Goal: Obtain resource: Download file/media

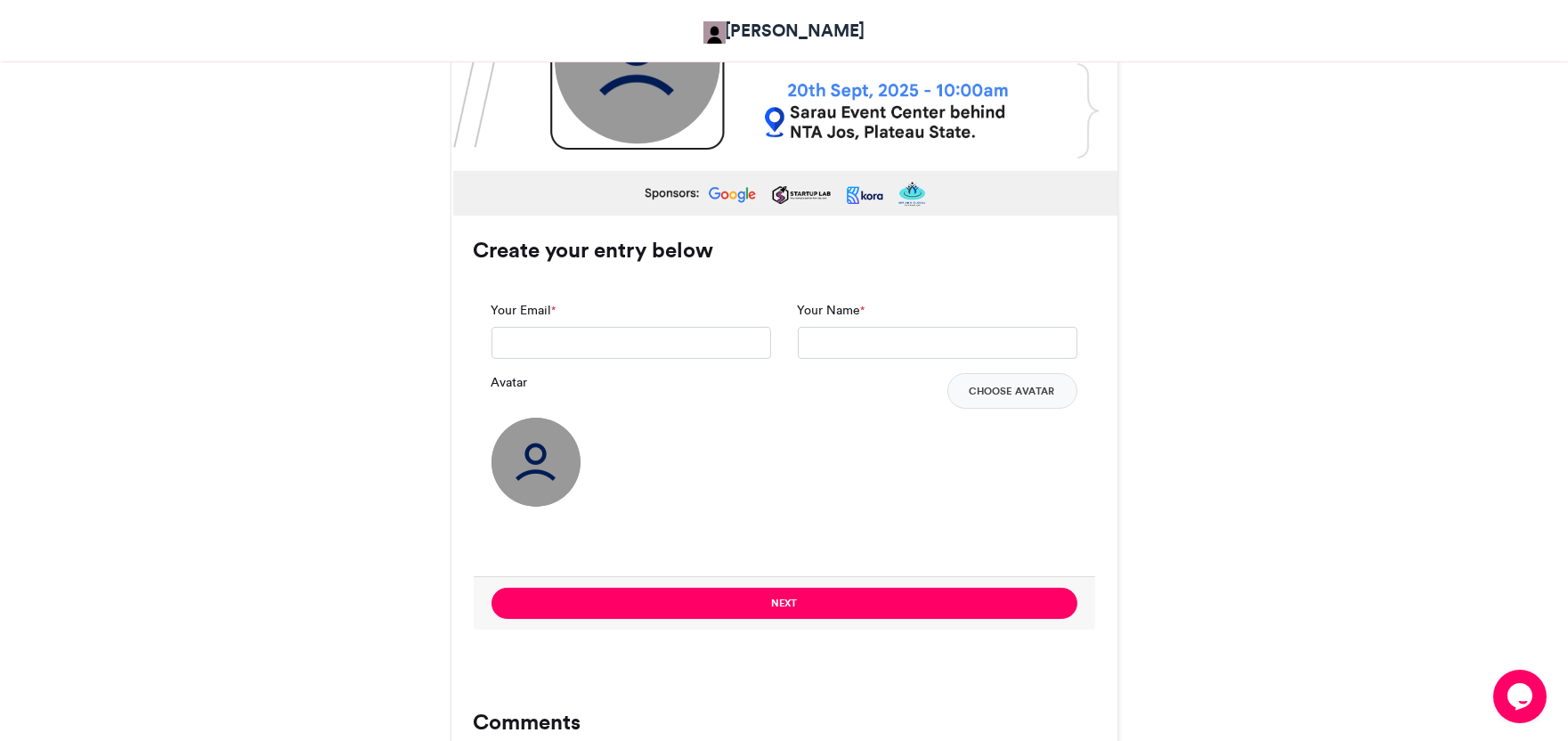
scroll to position [1012, 0]
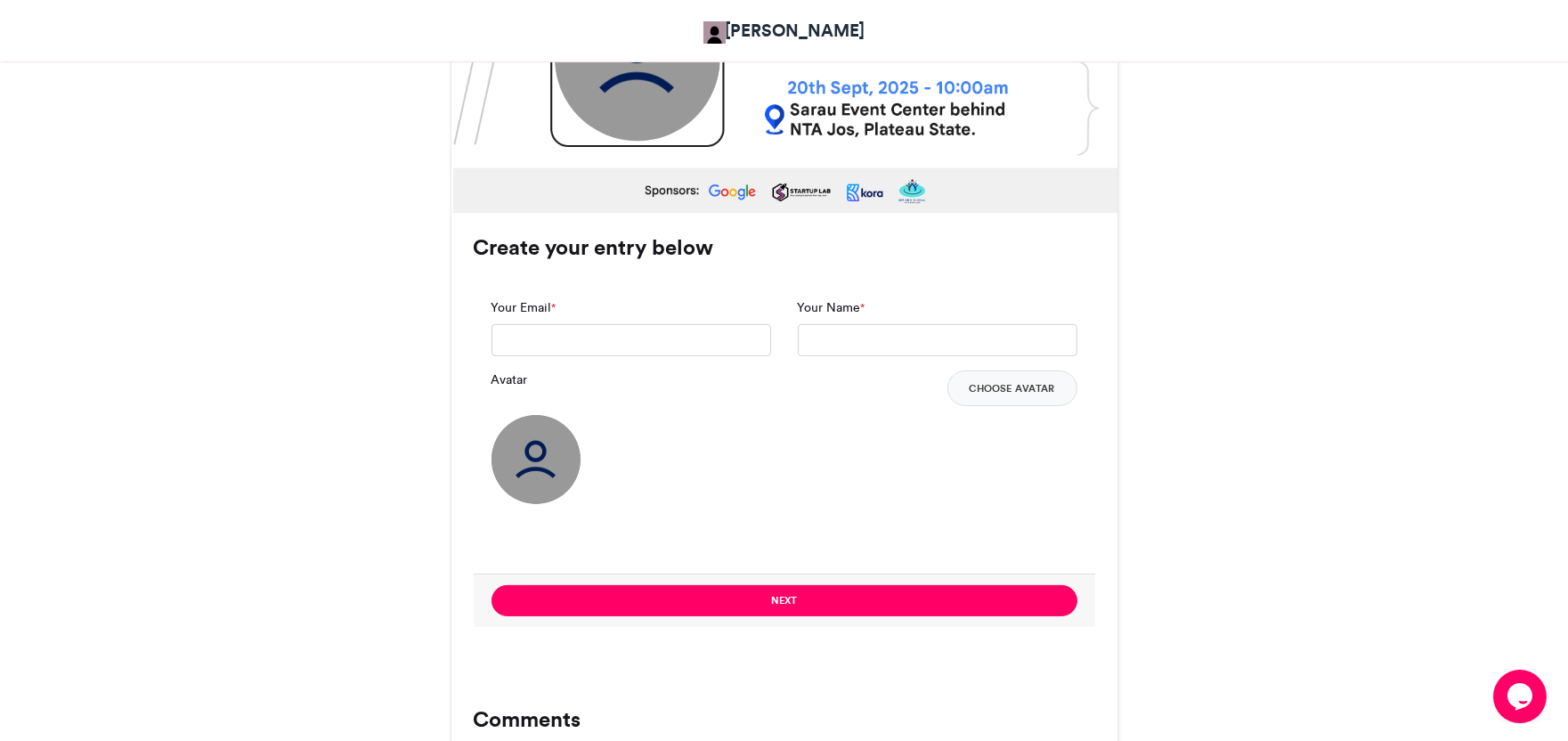
click at [651, 94] on img at bounding box center [636, 58] width 166 height 166
click at [680, 357] on div "Your Email *" at bounding box center [631, 335] width 307 height 72
click at [679, 349] on input "Your Email *" at bounding box center [631, 340] width 280 height 32
type input "**********"
click at [850, 336] on input "Your Name *" at bounding box center [938, 340] width 280 height 32
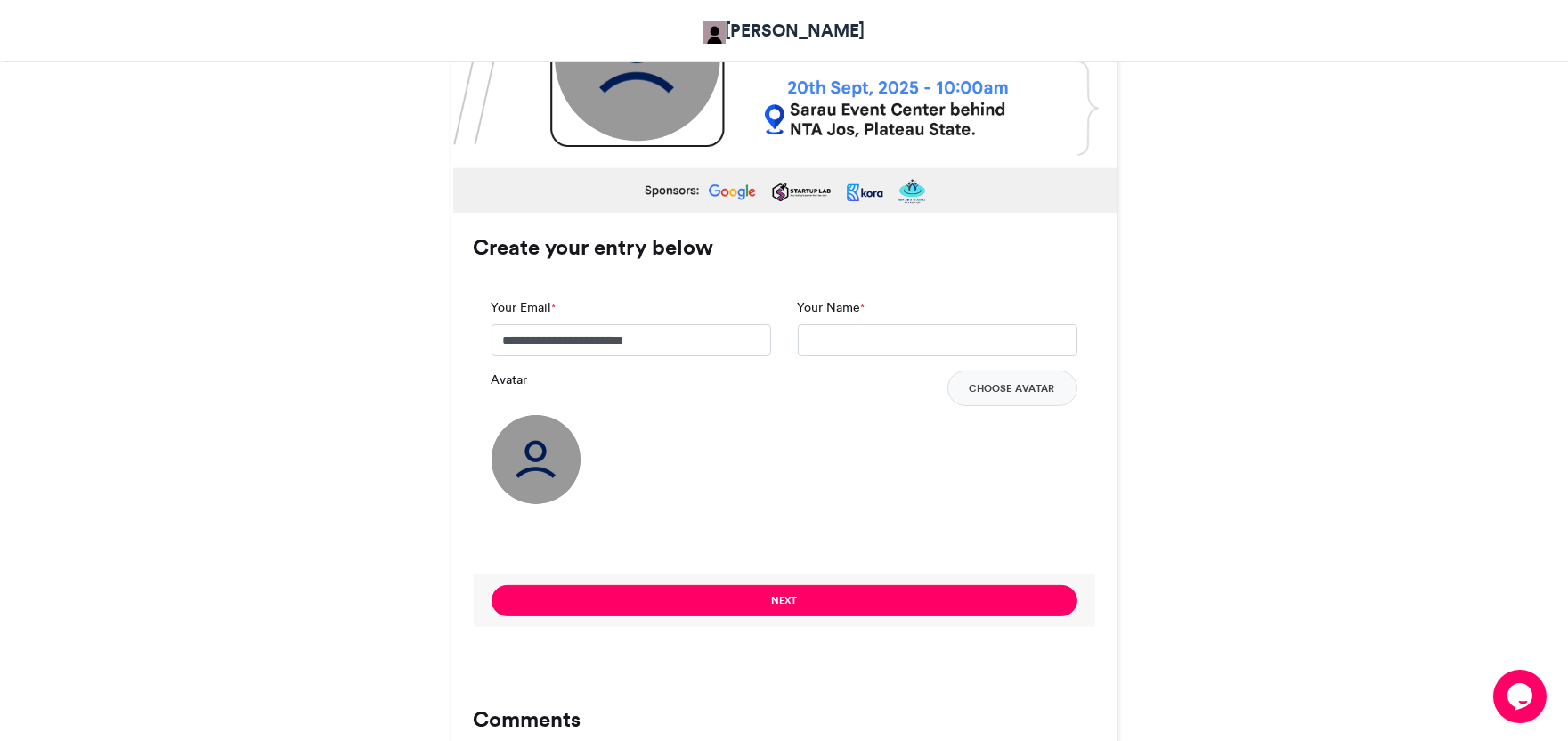
click at [847, 443] on div "Avatar Choose Avatar" at bounding box center [784, 437] width 586 height 134
click at [861, 331] on input "Your Name *" at bounding box center [938, 340] width 280 height 32
type input "*******"
click at [995, 392] on button "Choose Avatar" at bounding box center [1012, 388] width 130 height 36
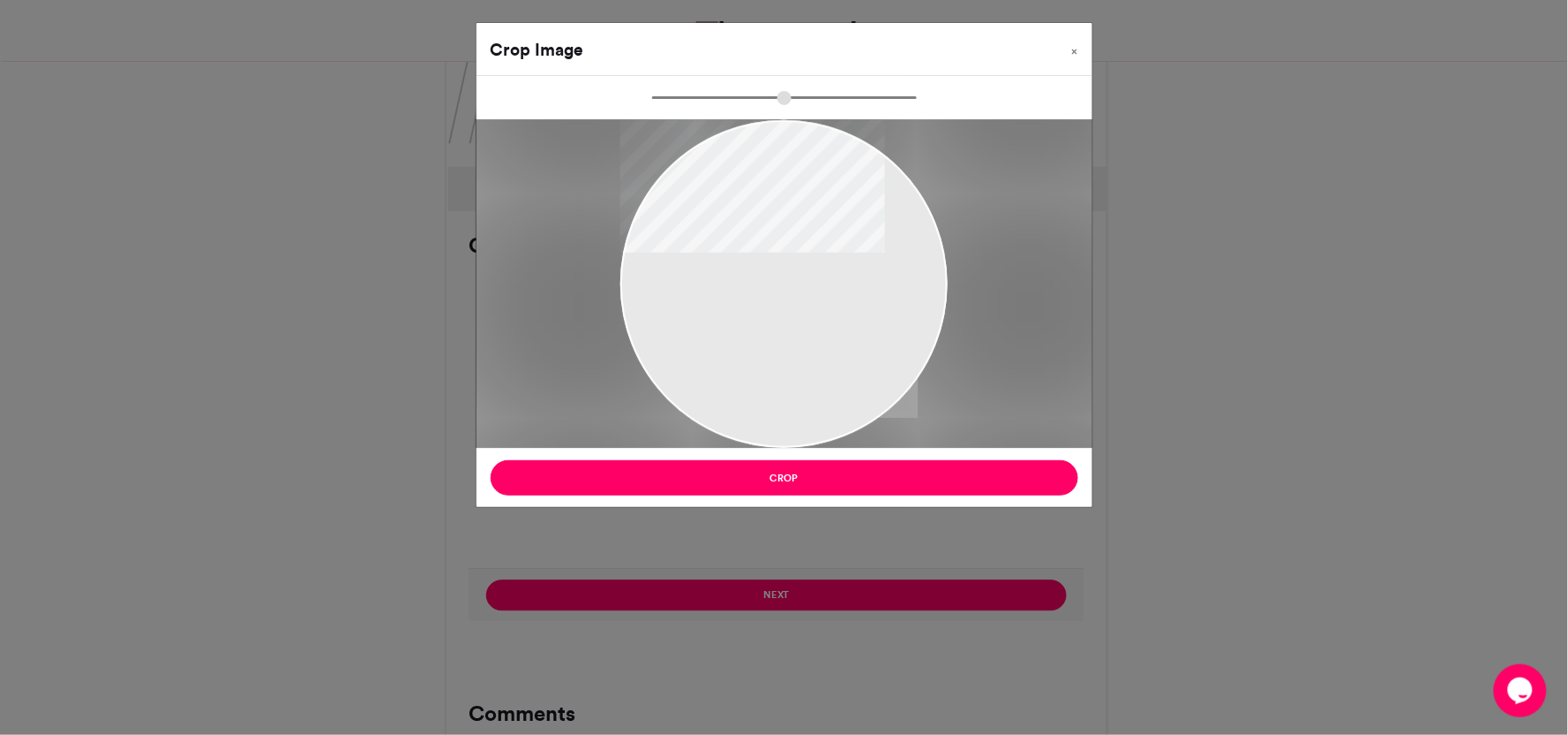
type input "******"
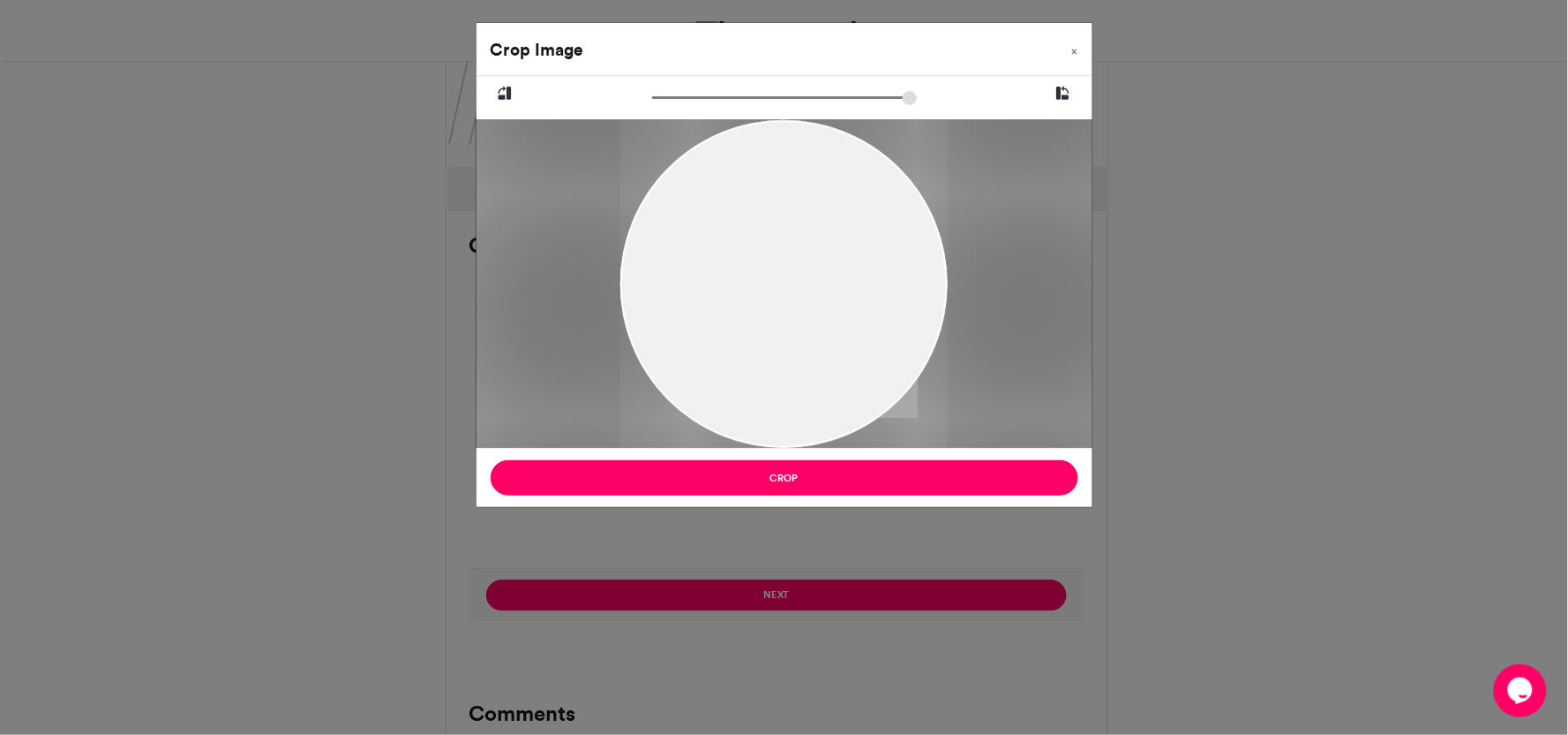
drag, startPoint x: 782, startPoint y: 379, endPoint x: 754, endPoint y: 354, distance: 37.5
click at [754, 354] on div at bounding box center [784, 257] width 328 height 436
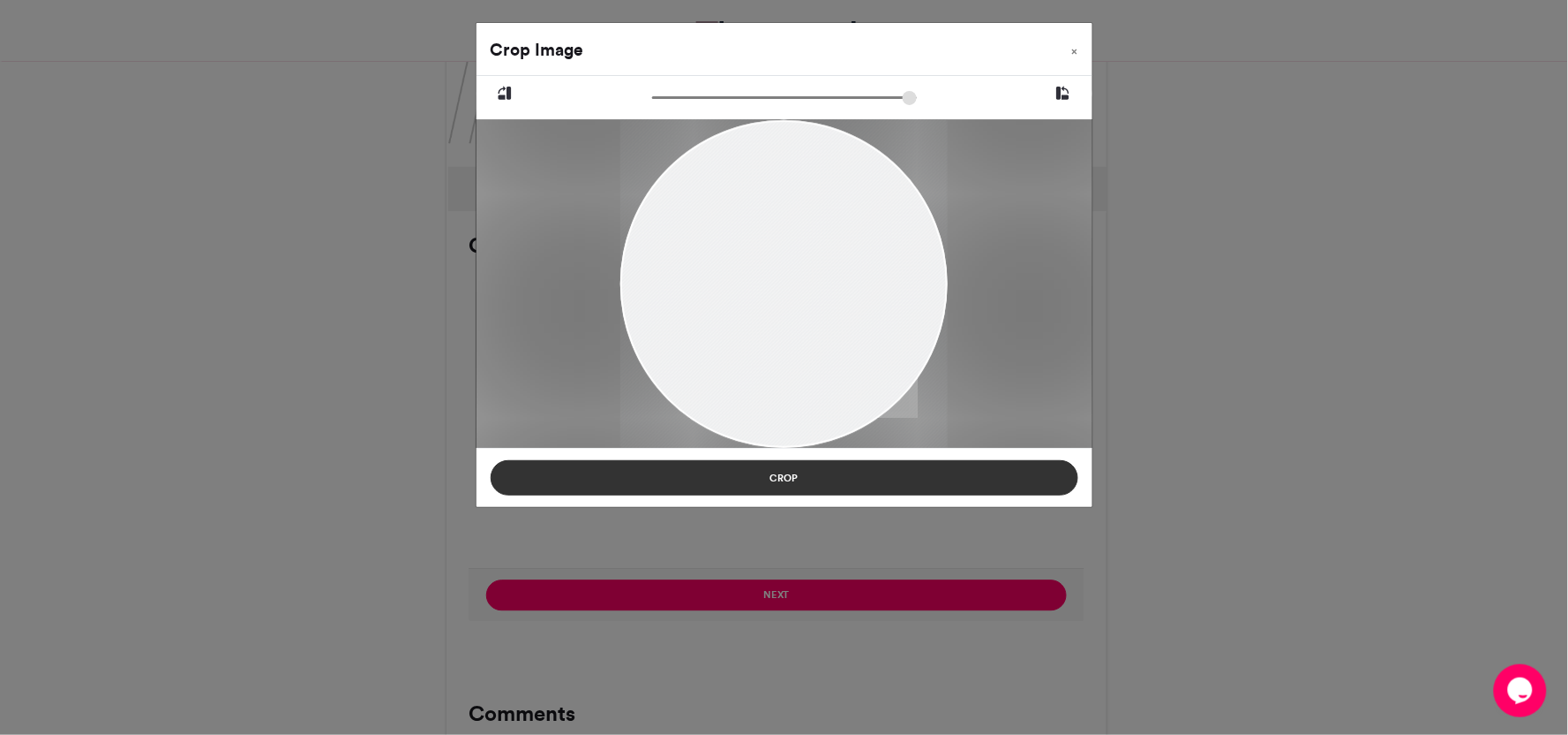
click at [786, 477] on button "Crop" at bounding box center [785, 477] width 588 height 36
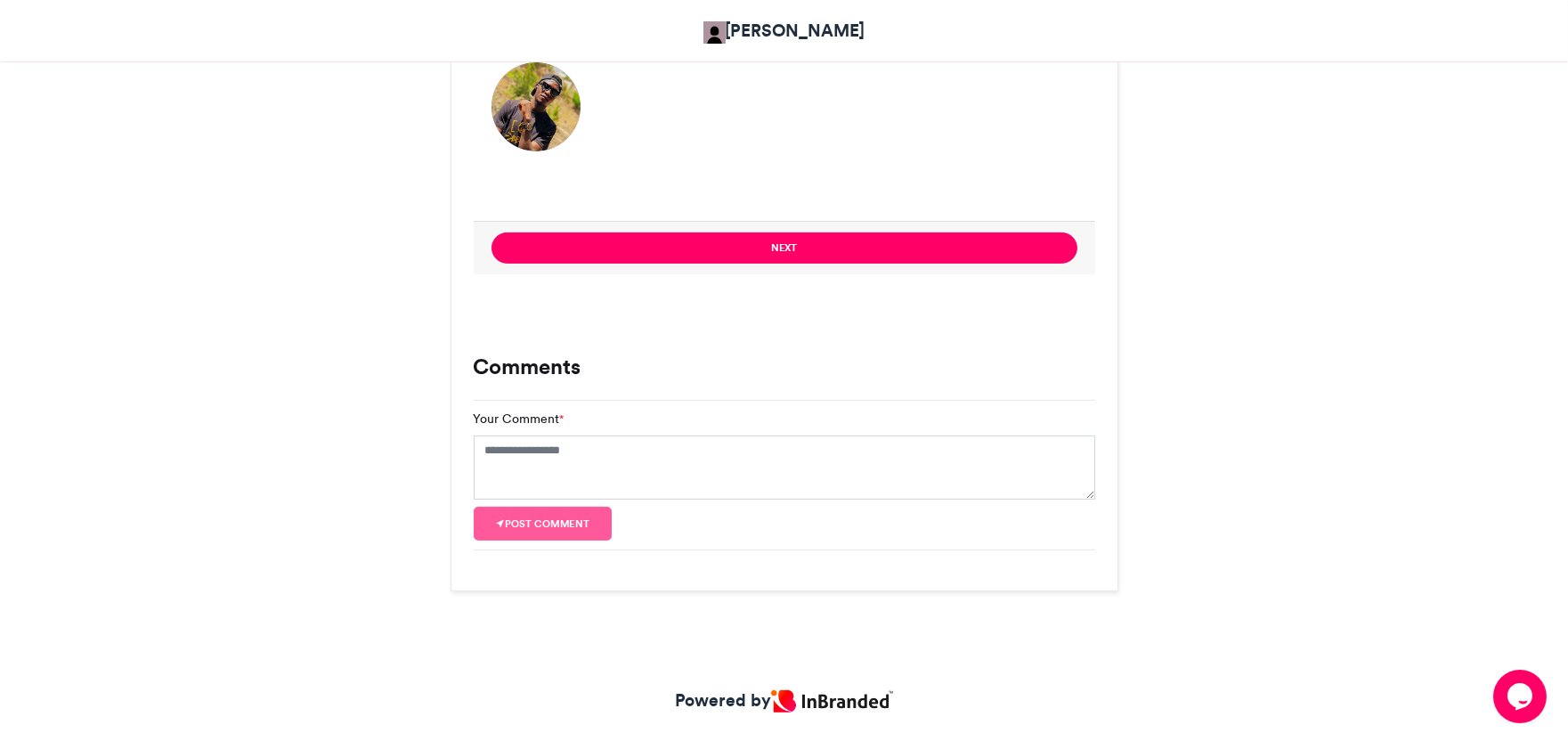
scroll to position [1365, 0]
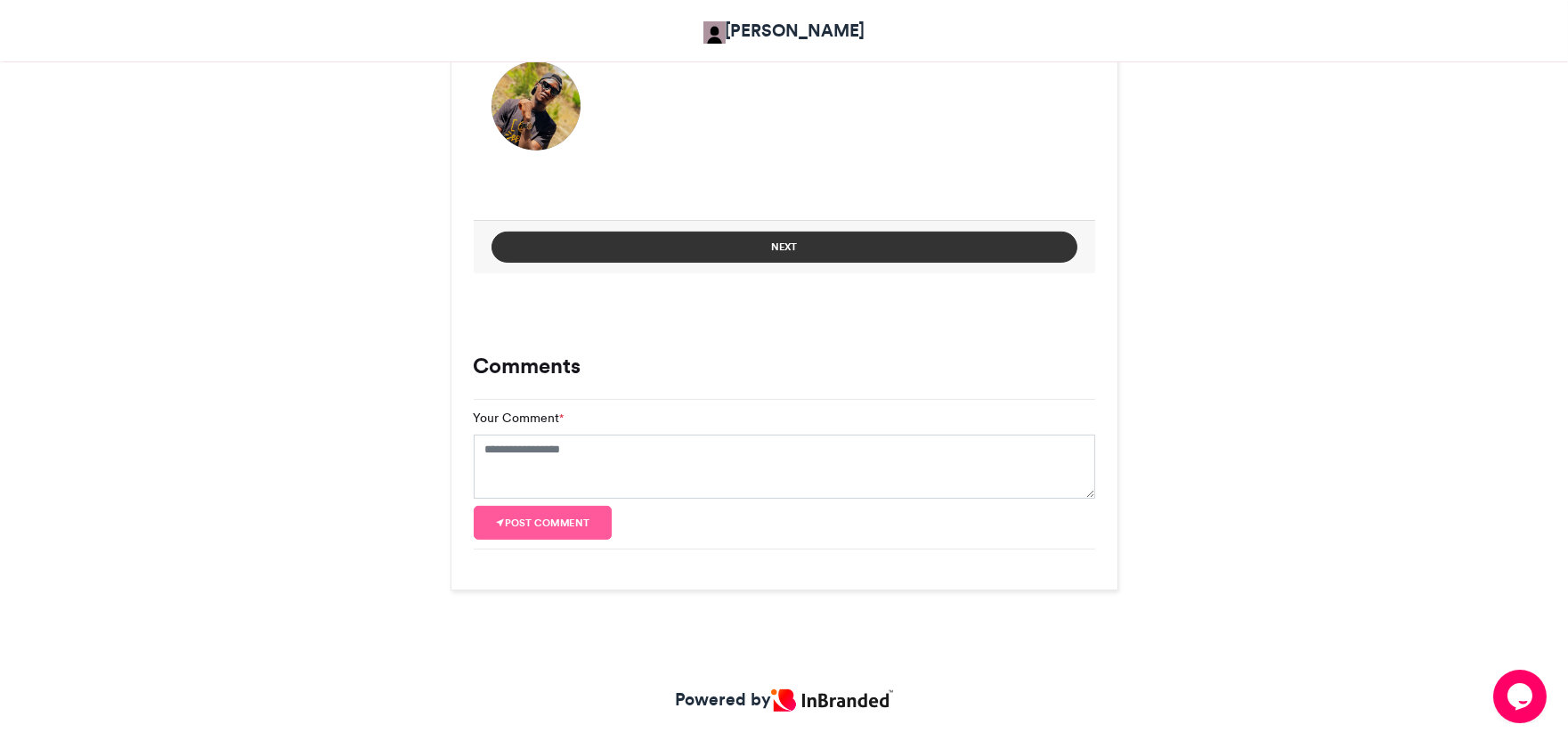
click at [758, 253] on button "Next" at bounding box center [784, 247] width 586 height 31
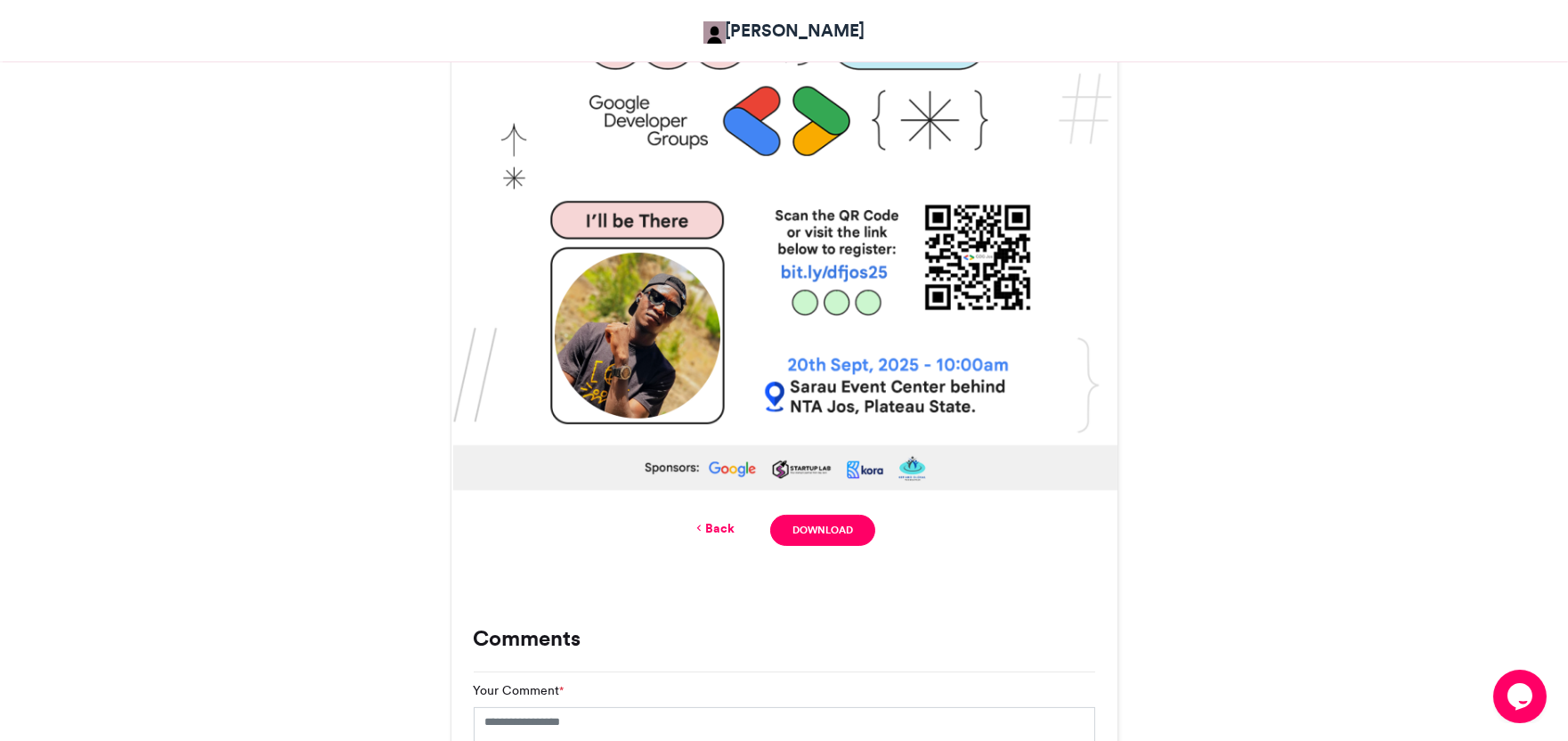
scroll to position [732, 0]
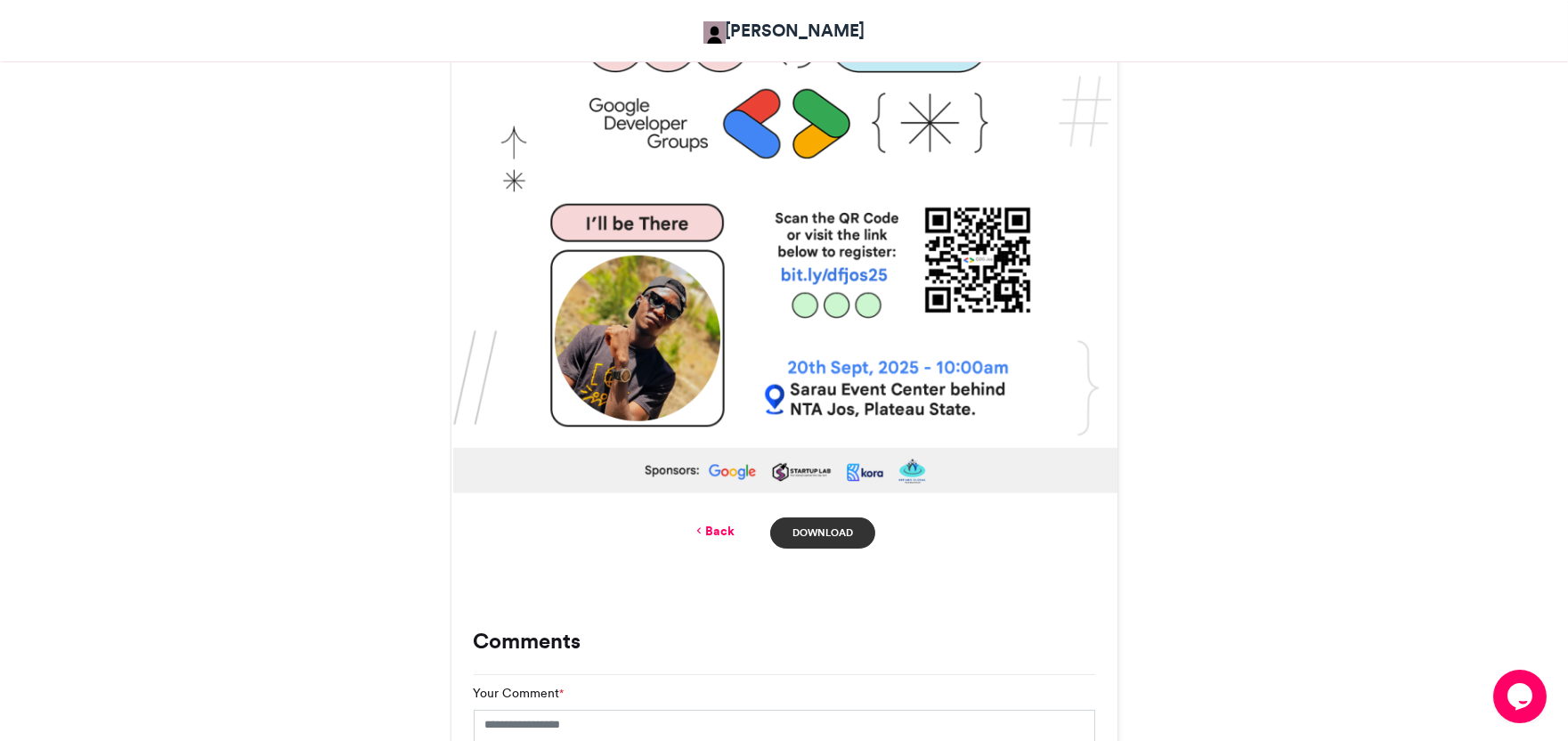
click at [821, 529] on link "Download" at bounding box center [822, 532] width 104 height 31
